Goal: Task Accomplishment & Management: Manage account settings

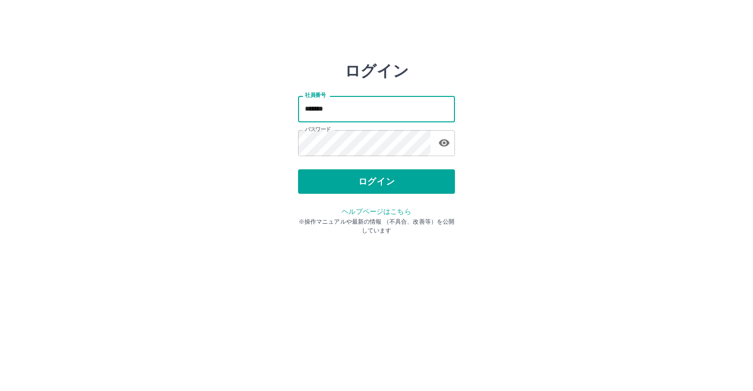
click at [346, 111] on input "*******" at bounding box center [376, 109] width 157 height 26
type input "*******"
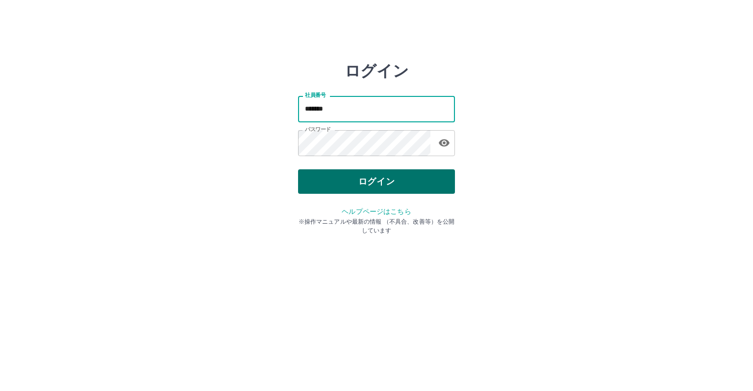
click at [377, 178] on button "ログイン" at bounding box center [376, 182] width 157 height 24
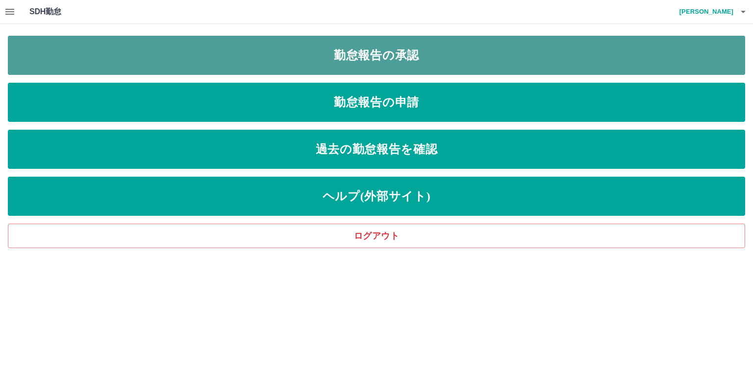
click at [369, 68] on link "勤怠報告の承認" at bounding box center [376, 55] width 737 height 39
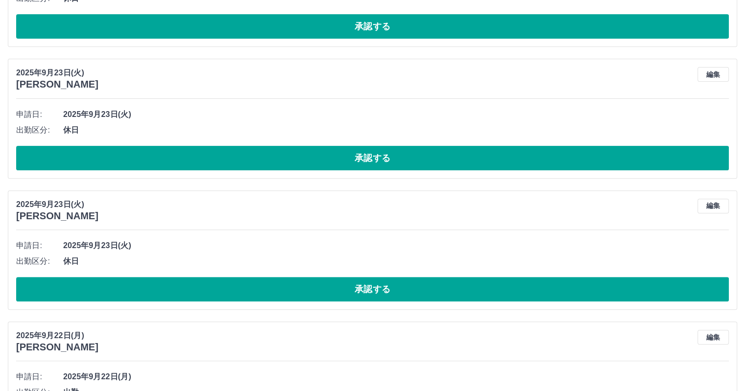
scroll to position [441, 0]
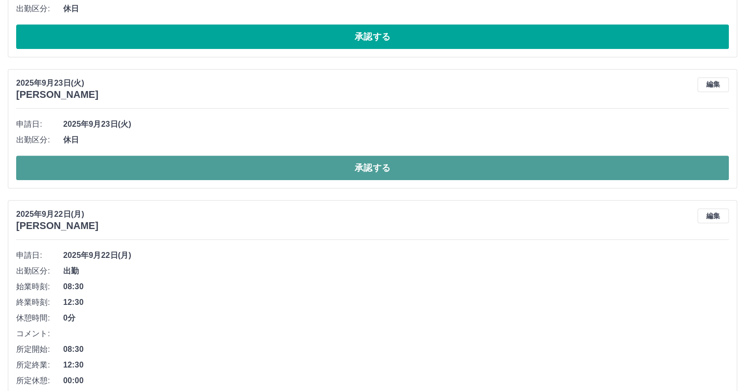
click at [398, 161] on button "承認する" at bounding box center [372, 168] width 713 height 24
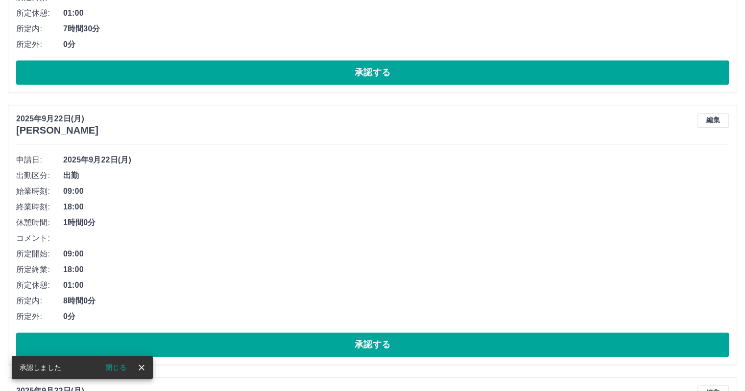
scroll to position [1225, 0]
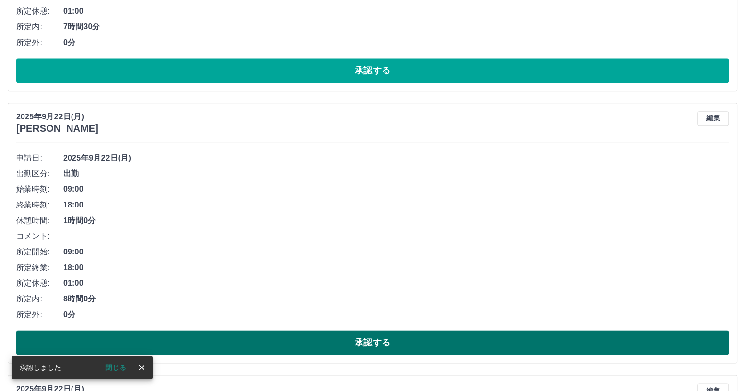
click at [366, 336] on button "承認する" at bounding box center [372, 343] width 713 height 24
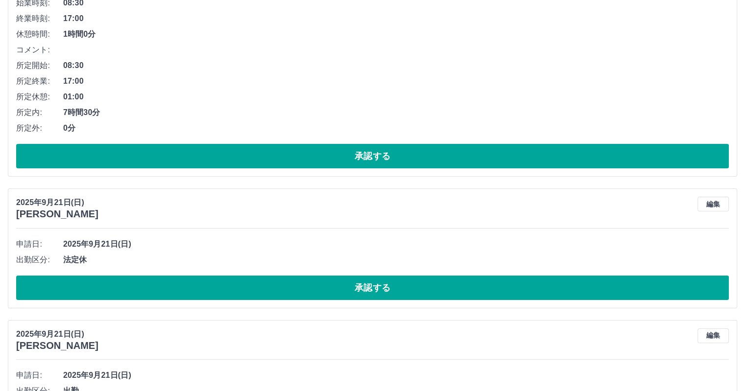
scroll to position [3870, 0]
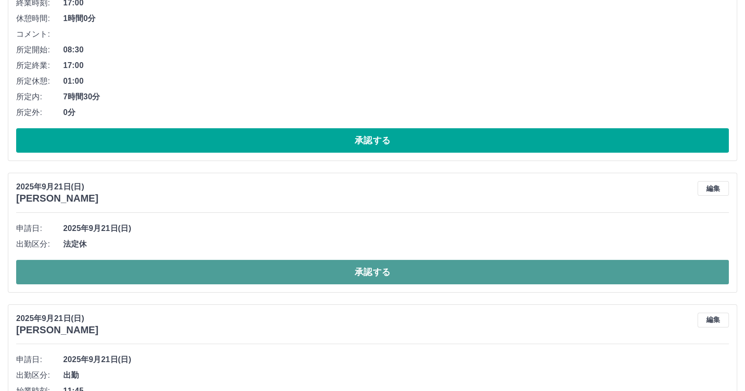
click at [396, 270] on button "承認する" at bounding box center [372, 272] width 713 height 24
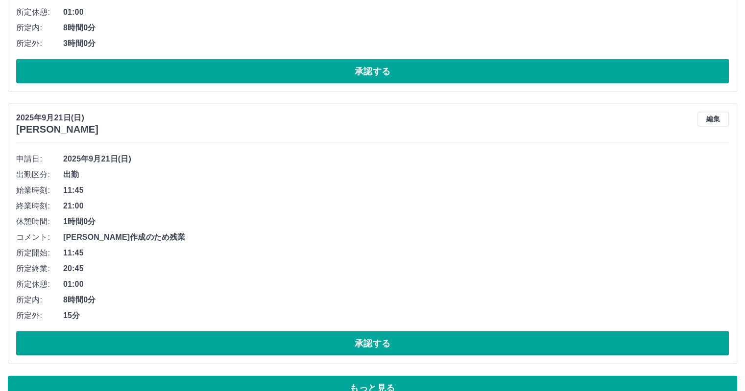
scroll to position [5674, 0]
